Goal: Find specific page/section: Find specific page/section

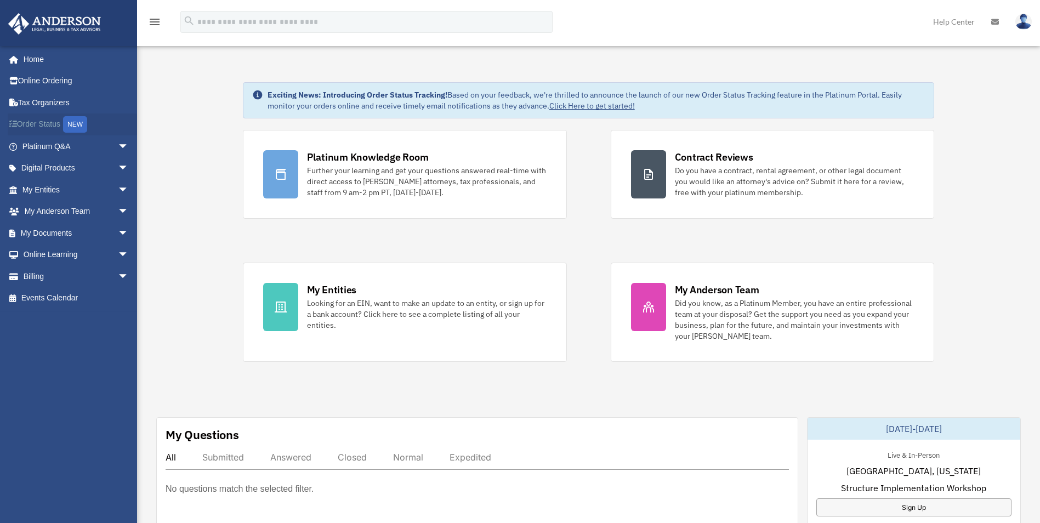
click at [48, 120] on link "Order Status NEW" at bounding box center [77, 124] width 138 height 22
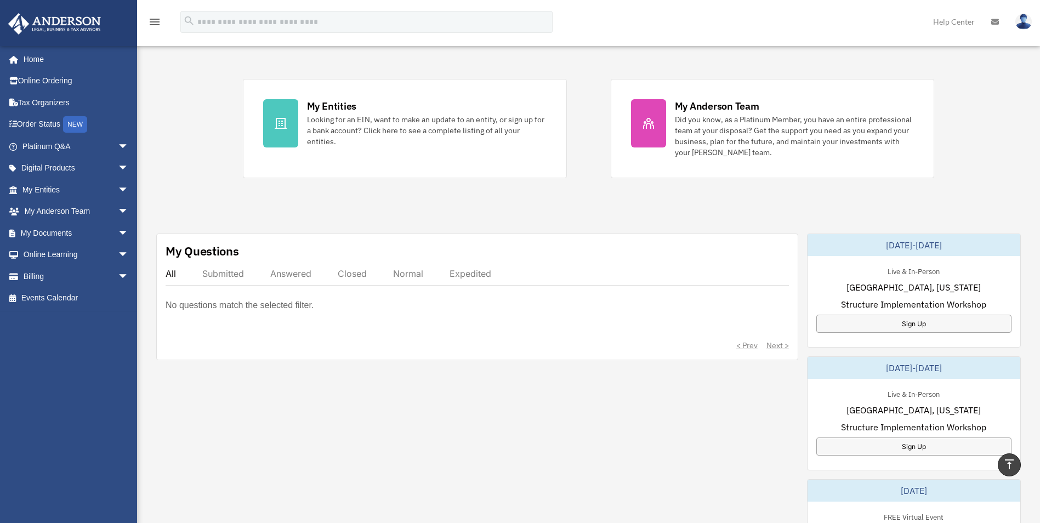
scroll to position [164, 0]
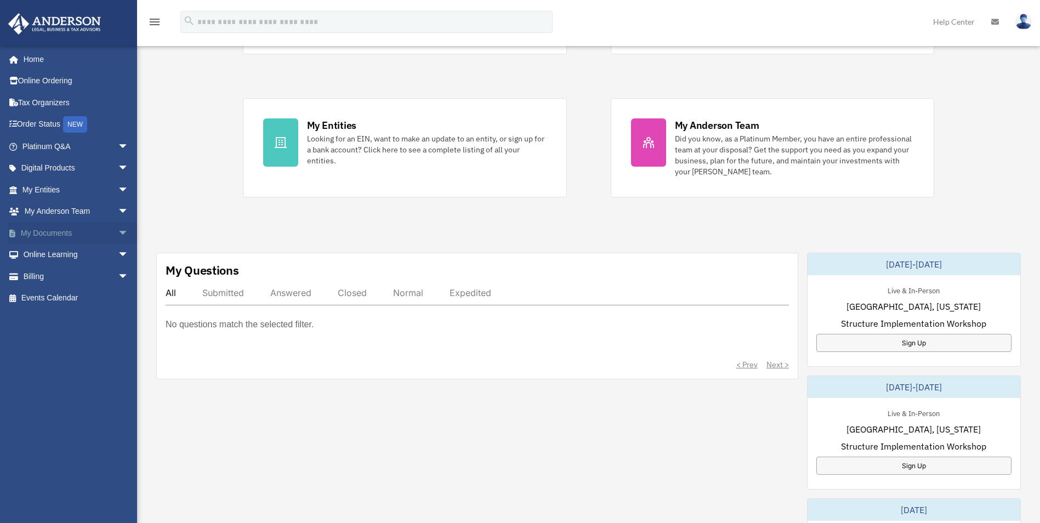
click at [55, 233] on link "My Documents arrow_drop_down" at bounding box center [77, 233] width 138 height 22
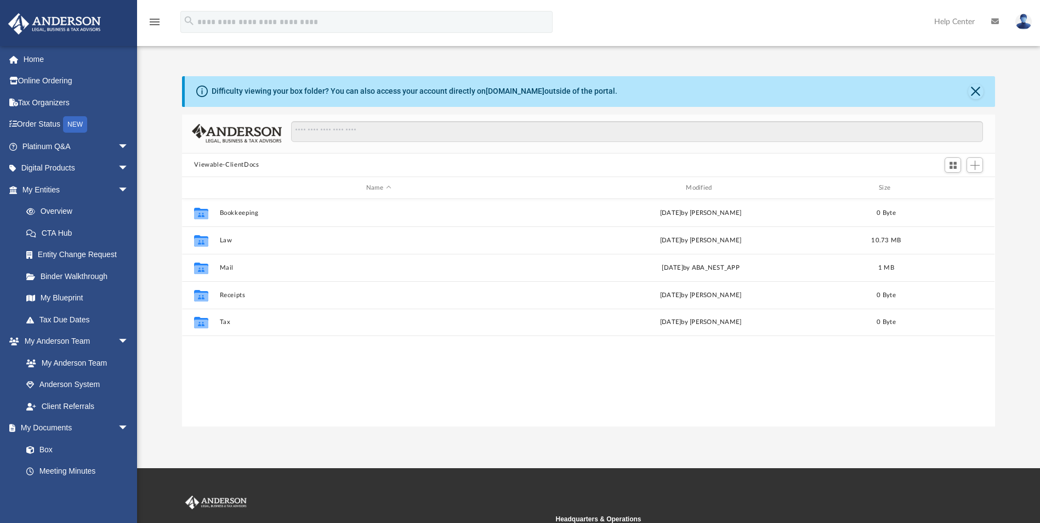
scroll to position [241, 805]
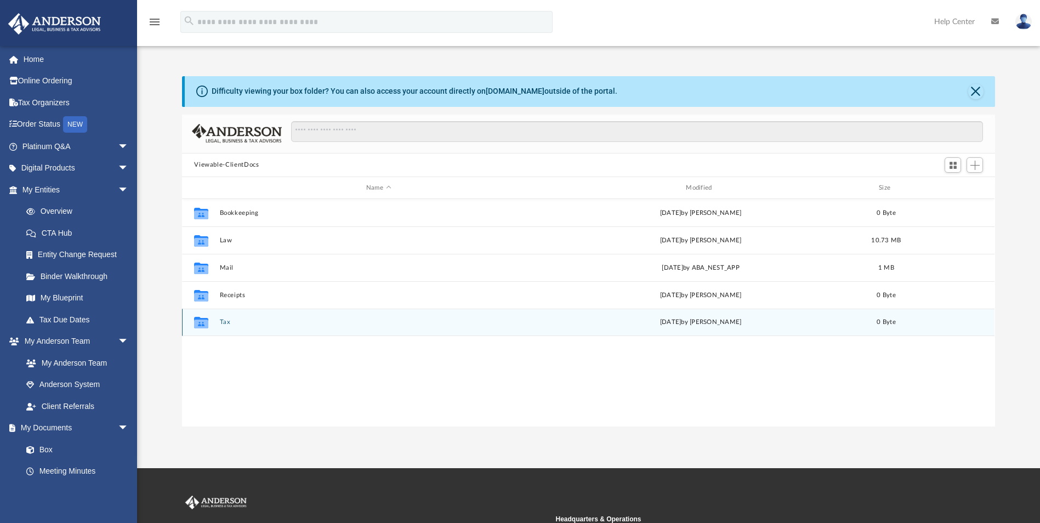
click at [201, 321] on icon "grid" at bounding box center [201, 324] width 14 height 9
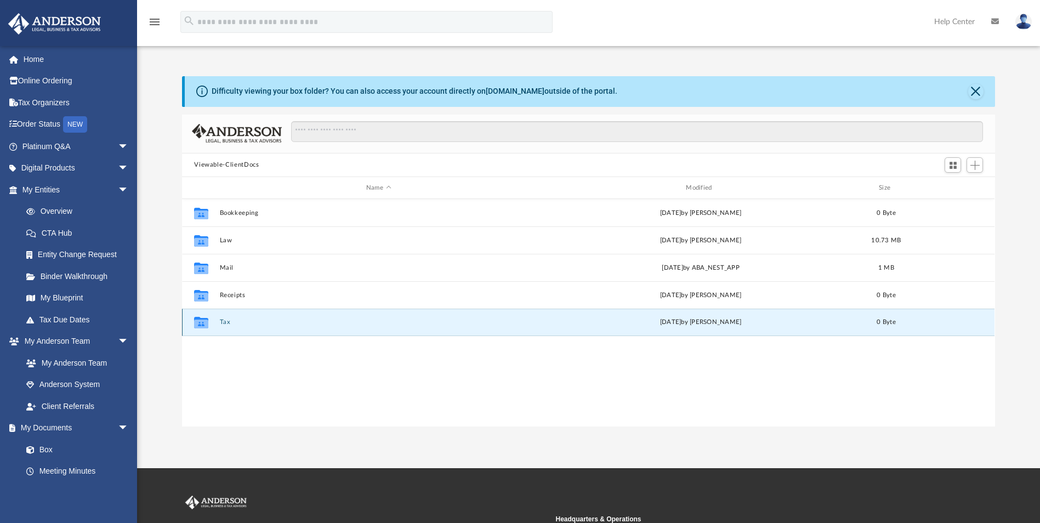
click at [201, 323] on icon "grid" at bounding box center [201, 324] width 14 height 9
click at [200, 323] on icon "grid" at bounding box center [201, 324] width 14 height 9
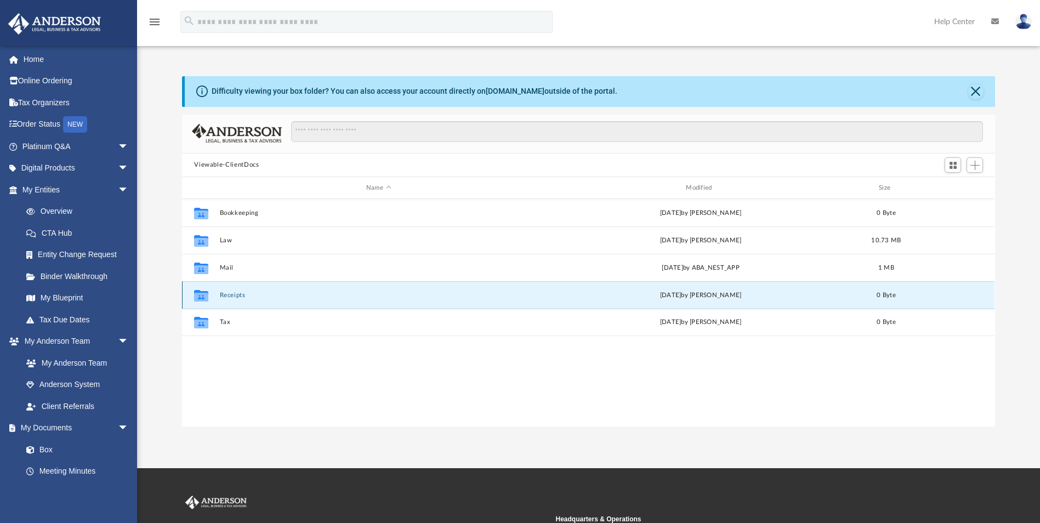
click at [232, 296] on button "Receipts" at bounding box center [378, 295] width 317 height 7
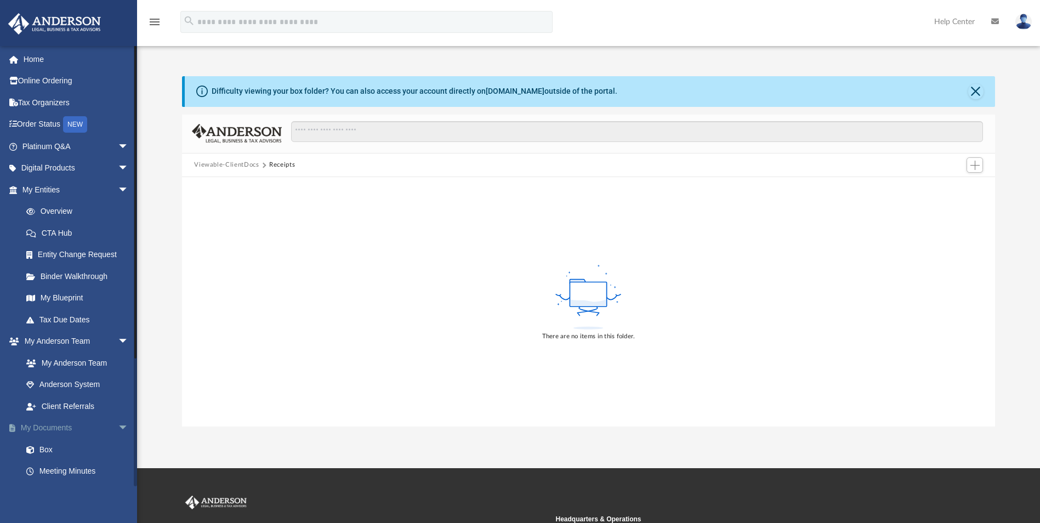
click at [57, 426] on link "My Documents arrow_drop_down" at bounding box center [77, 428] width 138 height 22
